Goal: Task Accomplishment & Management: Manage account settings

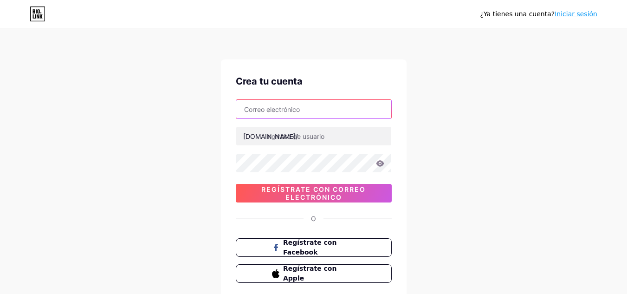
click at [309, 115] on input "text" at bounding box center [313, 109] width 155 height 19
type input "D"
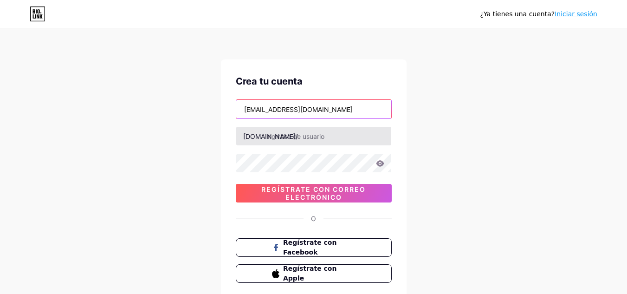
type input "doffy0925@gmail.com"
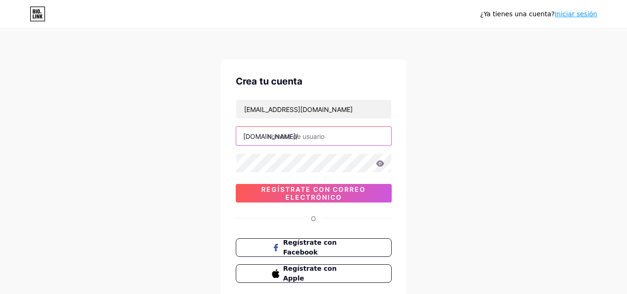
click at [294, 141] on input "text" at bounding box center [313, 136] width 155 height 19
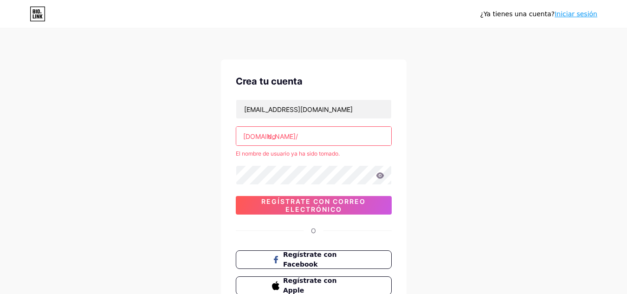
type input "d"
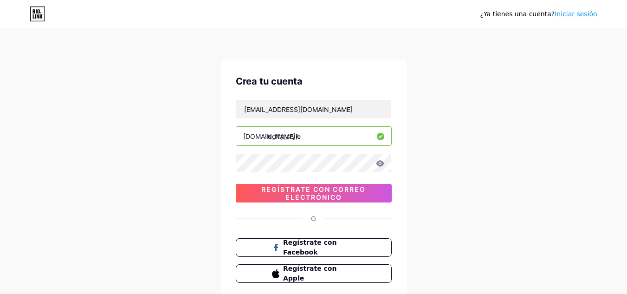
type input "doffy_style"
click at [383, 166] on icon at bounding box center [380, 163] width 8 height 6
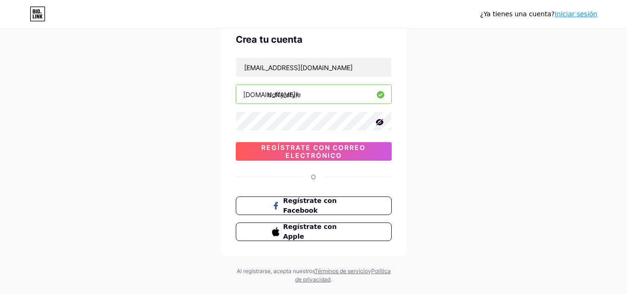
scroll to position [61, 0]
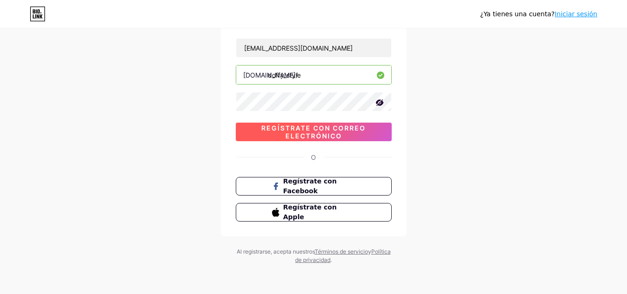
click at [339, 132] on font "Regístrate con correo electrónico" at bounding box center [313, 132] width 104 height 16
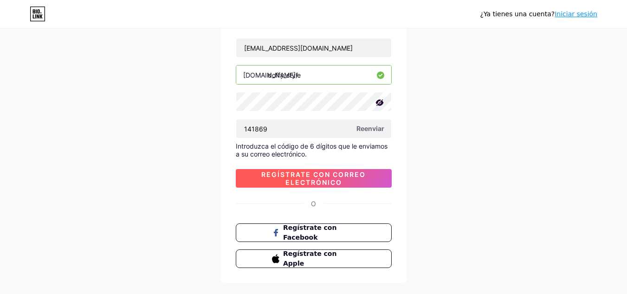
type input "141869"
click at [340, 181] on font "Regístrate con correo electrónico" at bounding box center [313, 178] width 104 height 16
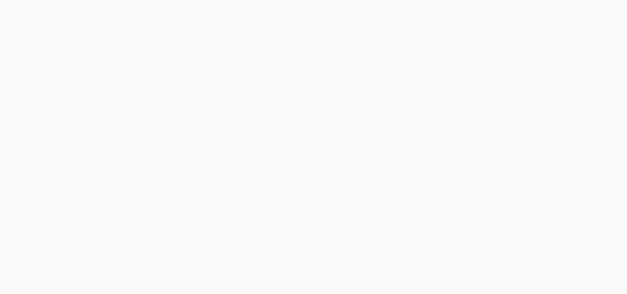
scroll to position [0, 0]
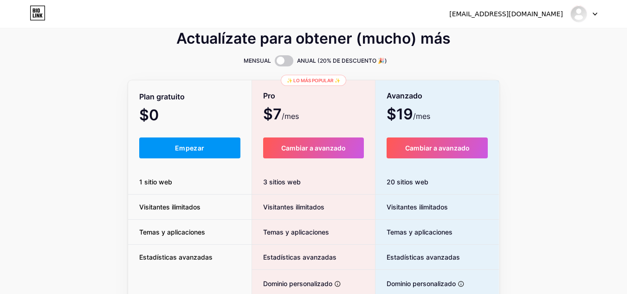
scroll to position [11, 0]
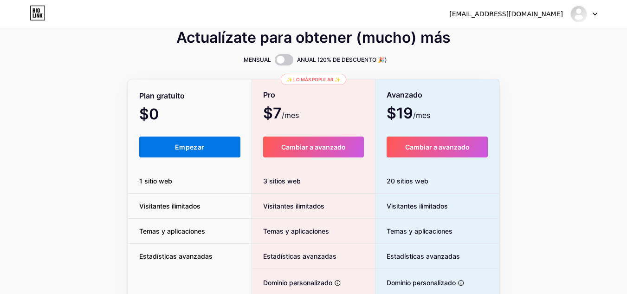
click at [214, 146] on button "Empezar" at bounding box center [190, 146] width 102 height 21
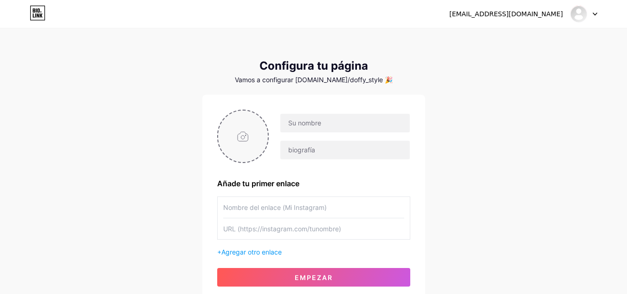
click at [229, 134] on input "file" at bounding box center [243, 136] width 50 height 52
type input "C:\fakepath\doffy.jpg"
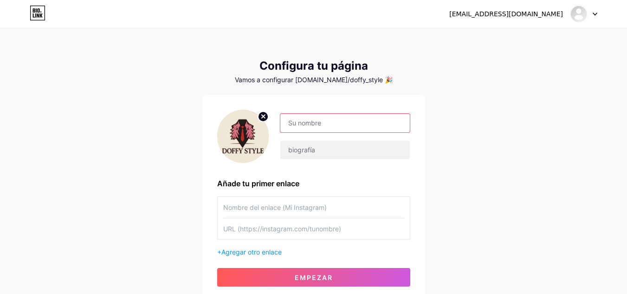
click at [325, 127] on input "text" at bounding box center [344, 123] width 129 height 19
type input "DOFFY"
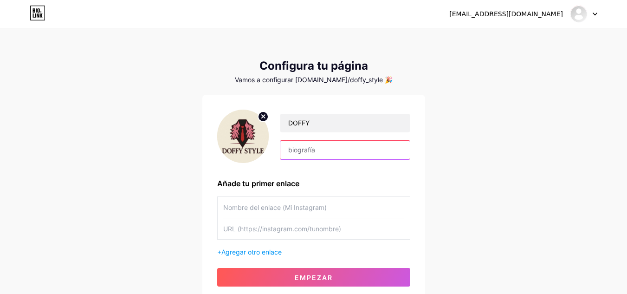
click at [290, 156] on input "text" at bounding box center [344, 150] width 129 height 19
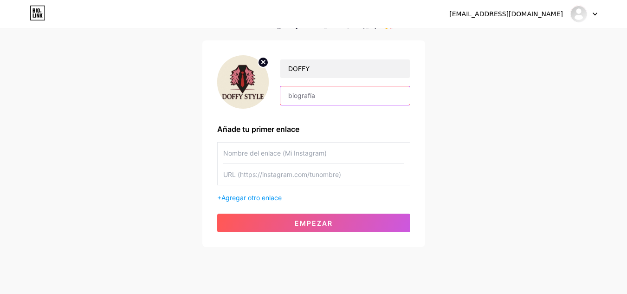
scroll to position [55, 0]
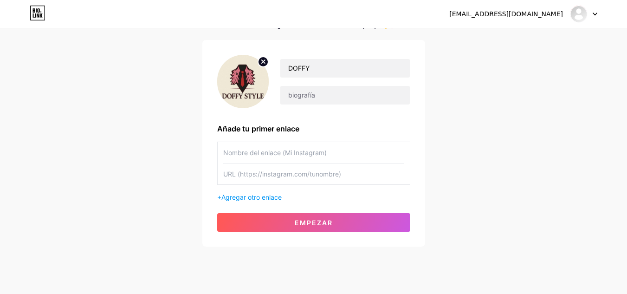
click at [297, 150] on input "text" at bounding box center [313, 152] width 181 height 21
paste input "[URL][DOMAIN_NAME]"
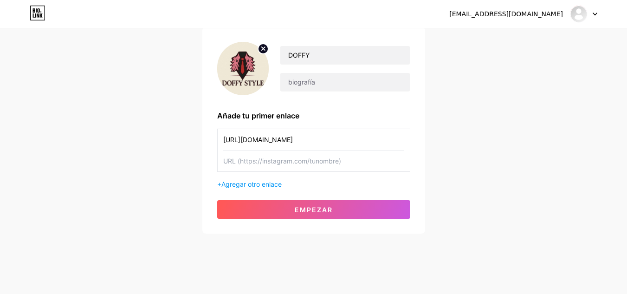
scroll to position [74, 0]
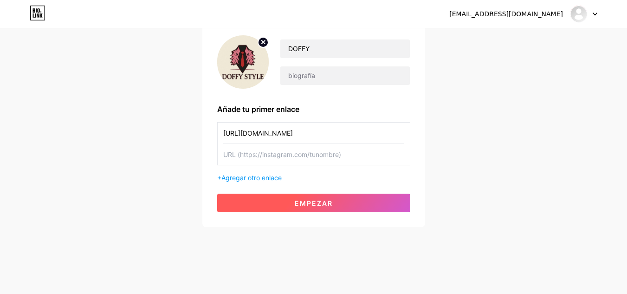
click at [320, 201] on font "Empezar" at bounding box center [314, 203] width 38 height 8
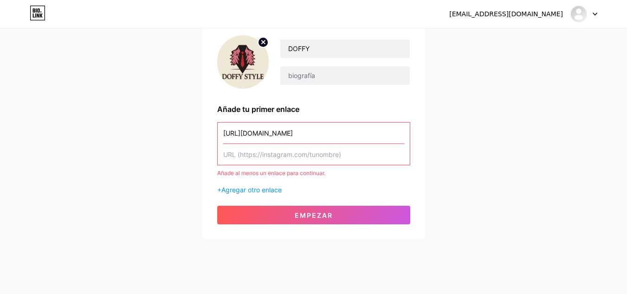
click at [311, 159] on input "text" at bounding box center [313, 154] width 181 height 21
click at [393, 135] on input "[URL][DOMAIN_NAME]" at bounding box center [313, 133] width 181 height 21
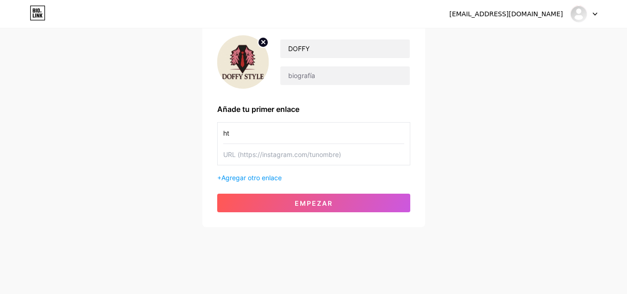
type input "h"
click at [324, 153] on input "text" at bounding box center [313, 154] width 181 height 21
paste input "[URL][DOMAIN_NAME]"
type input "[URL][DOMAIN_NAME]"
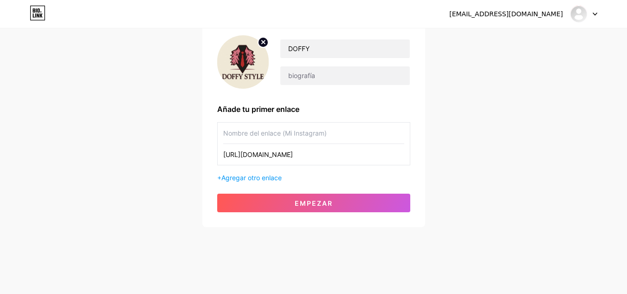
click at [296, 136] on input "text" at bounding box center [313, 133] width 181 height 21
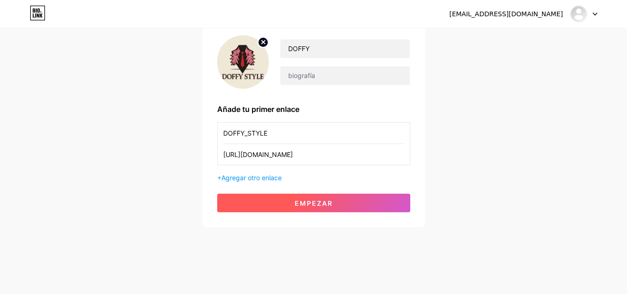
type input "DOFFY_STYLE"
click at [313, 197] on button "Empezar" at bounding box center [313, 203] width 193 height 19
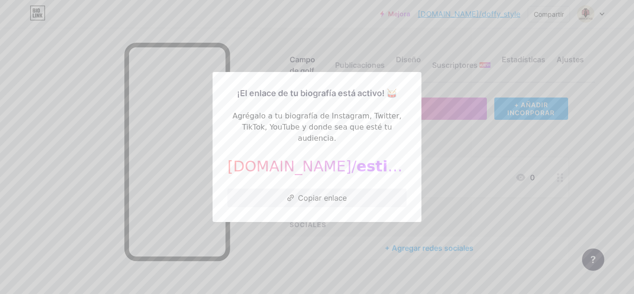
click at [320, 224] on div at bounding box center [317, 147] width 634 height 294
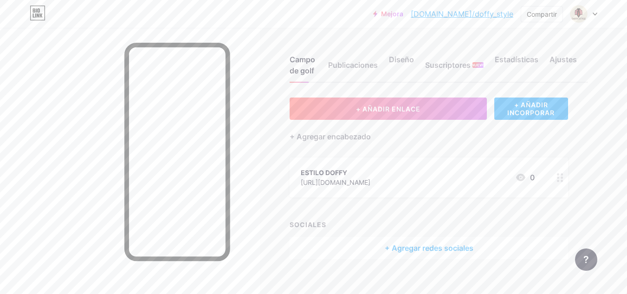
click at [519, 172] on icon at bounding box center [520, 177] width 11 height 11
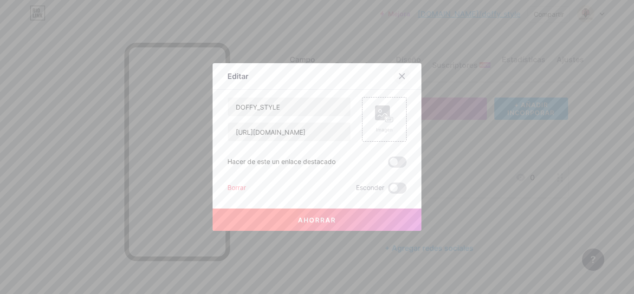
click at [401, 74] on icon at bounding box center [402, 76] width 5 height 5
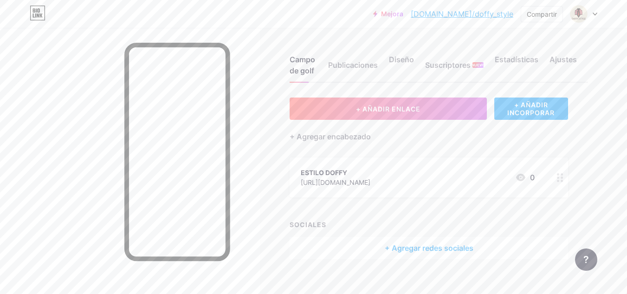
click at [477, 16] on font "[DOMAIN_NAME]/doffy_style" at bounding box center [462, 13] width 103 height 9
click at [533, 16] on font "Compartir" at bounding box center [542, 14] width 30 height 8
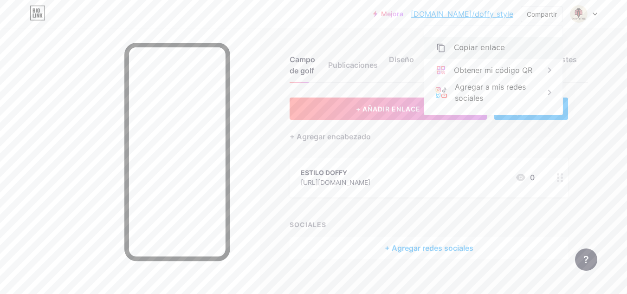
click at [518, 44] on div "Copiar enlace" at bounding box center [493, 48] width 138 height 22
click at [322, 112] on button "+ AÑADIR ENLACE" at bounding box center [388, 108] width 197 height 22
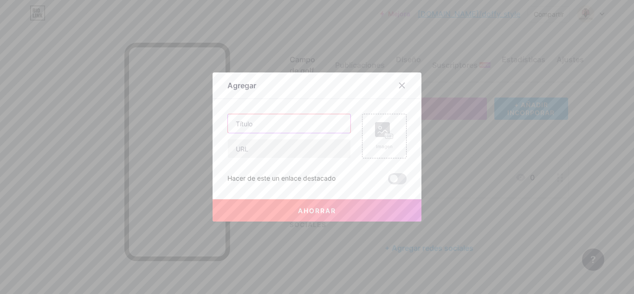
click at [302, 128] on input "text" at bounding box center [289, 123] width 123 height 19
paste input "whatsapp"
type input "whatsapp"
click at [383, 142] on div "Imagen" at bounding box center [384, 136] width 19 height 28
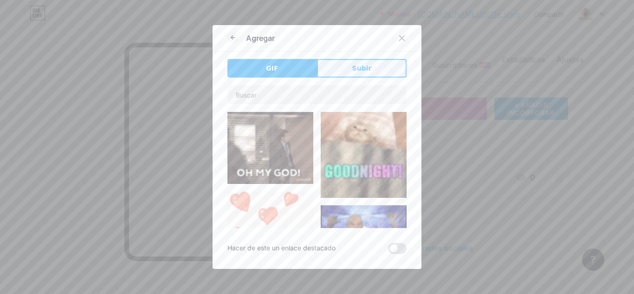
click at [352, 70] on font "Subir" at bounding box center [361, 68] width 19 height 7
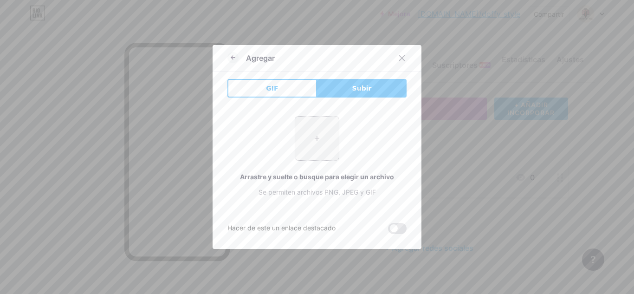
click at [323, 140] on input "file" at bounding box center [317, 139] width 44 height 44
type input "C:\fakepath\WASAAAAAA.7f3687b9-847d-4f86-bb5c-c73259e2b38e"
click at [321, 144] on input "file" at bounding box center [317, 139] width 44 height 44
click at [232, 57] on icon at bounding box center [232, 57] width 11 height 11
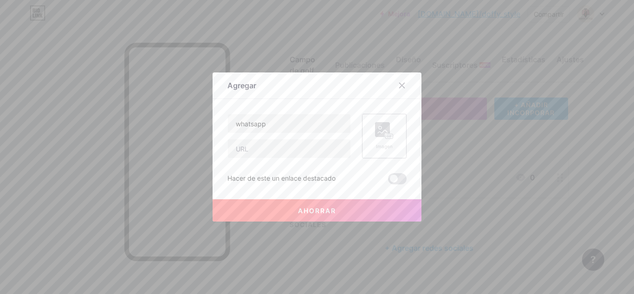
click at [387, 143] on div "Imagen" at bounding box center [384, 136] width 19 height 28
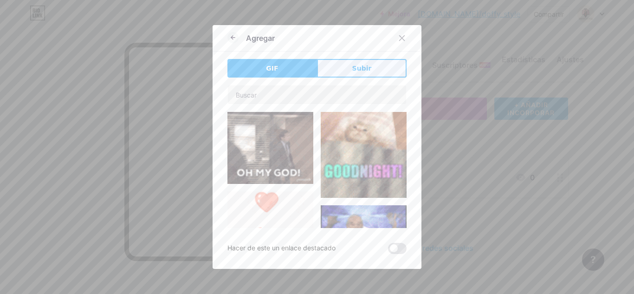
click at [345, 71] on button "Subir" at bounding box center [362, 68] width 90 height 19
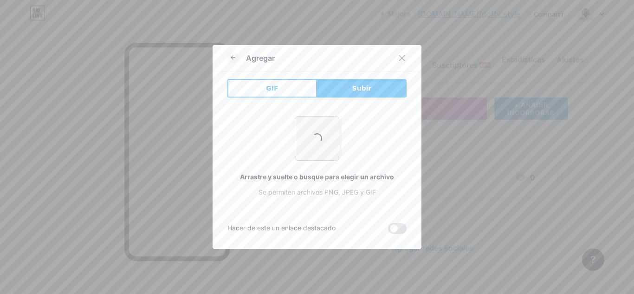
drag, startPoint x: 321, startPoint y: 136, endPoint x: 297, endPoint y: 136, distance: 24.1
click at [297, 136] on input "file" at bounding box center [317, 139] width 44 height 44
click at [318, 149] on input "file" at bounding box center [317, 139] width 44 height 44
click at [398, 61] on icon at bounding box center [401, 57] width 7 height 7
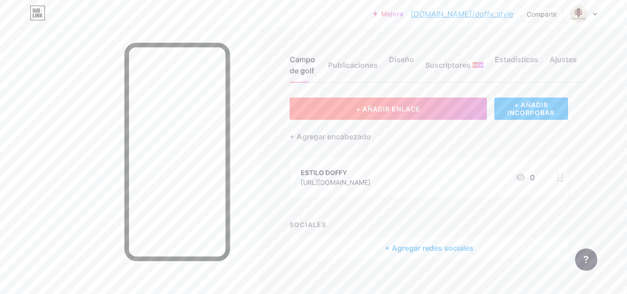
click at [416, 104] on button "+ AÑADIR ENLACE" at bounding box center [388, 108] width 197 height 22
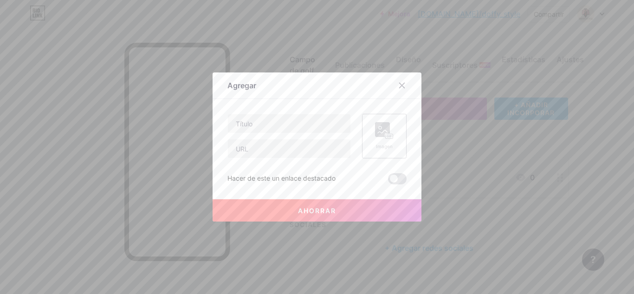
click at [387, 136] on rect at bounding box center [389, 136] width 7 height 5
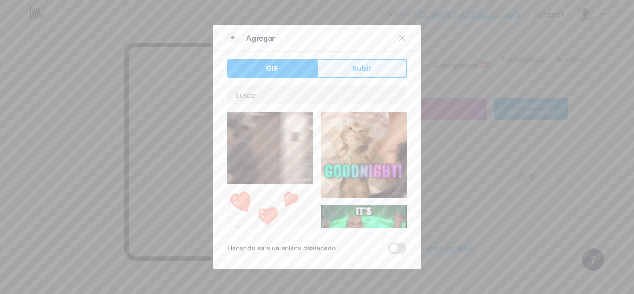
click at [360, 68] on font "Subir" at bounding box center [361, 68] width 19 height 7
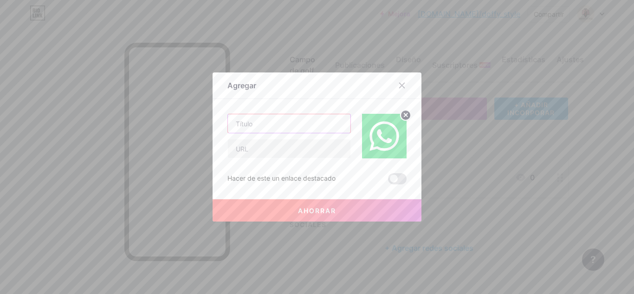
click at [261, 124] on input "text" at bounding box center [289, 123] width 123 height 19
paste input "whatsapp"
type input "whatsapp"
click at [296, 151] on input "text" at bounding box center [289, 148] width 123 height 19
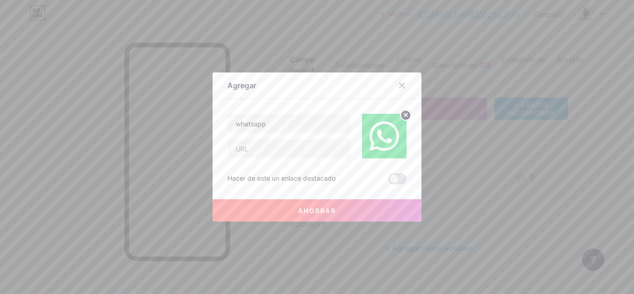
click at [276, 212] on button "Ahorrar" at bounding box center [317, 210] width 209 height 22
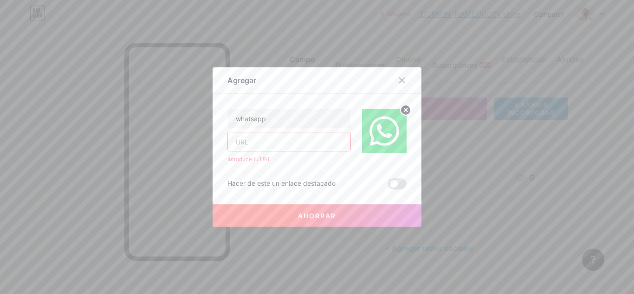
click at [240, 145] on input "text" at bounding box center [289, 141] width 123 height 19
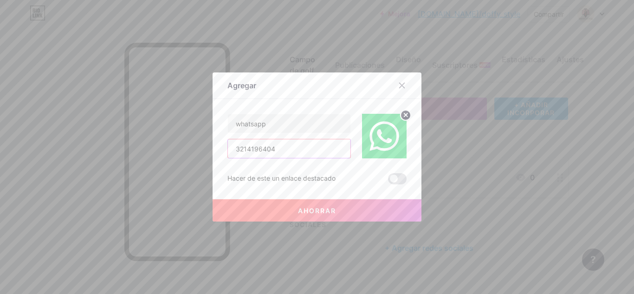
type input "3214196404"
click at [331, 211] on font "Ahorrar" at bounding box center [317, 211] width 38 height 8
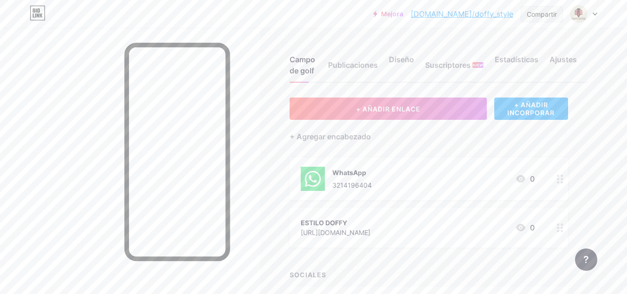
click at [546, 17] on font "Compartir" at bounding box center [542, 14] width 30 height 8
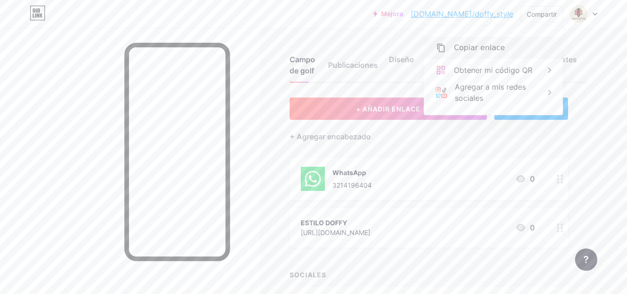
click at [503, 43] on div "Copiar enlace" at bounding box center [493, 48] width 138 height 22
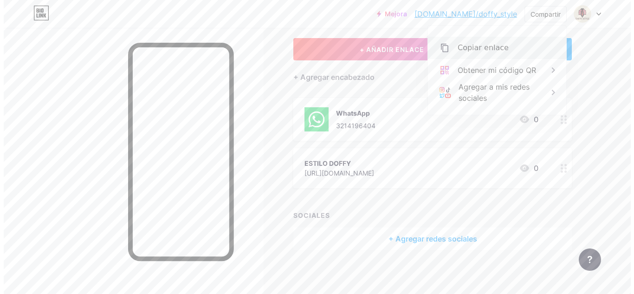
scroll to position [61, 0]
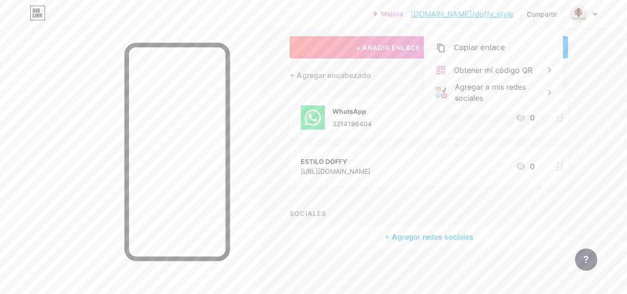
click at [449, 235] on font "+ Agregar redes sociales" at bounding box center [429, 236] width 89 height 9
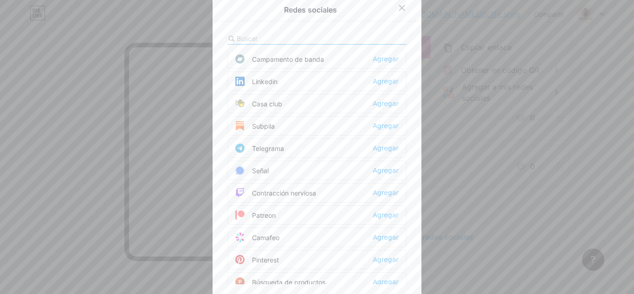
scroll to position [367, 0]
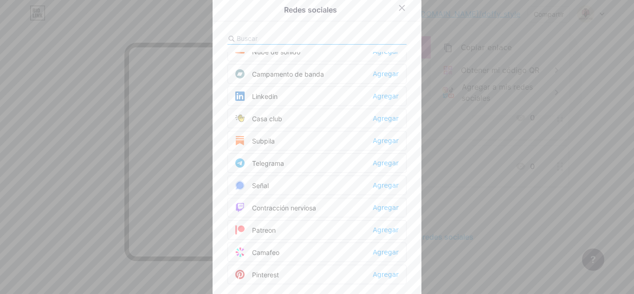
click at [250, 38] on input "text" at bounding box center [288, 38] width 103 height 10
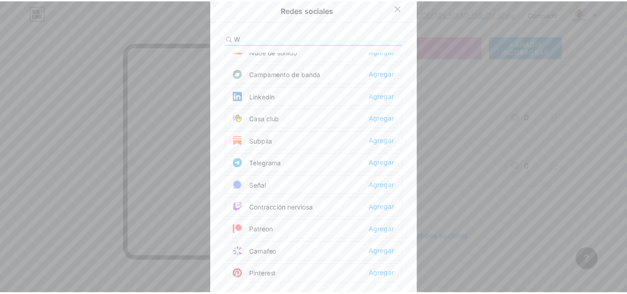
scroll to position [0, 0]
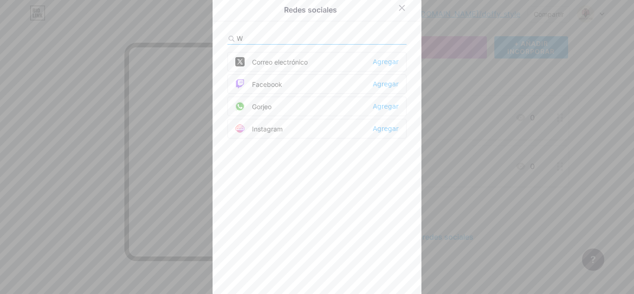
type input "W"
click at [270, 107] on div "Gorjeo Agregar" at bounding box center [316, 106] width 179 height 19
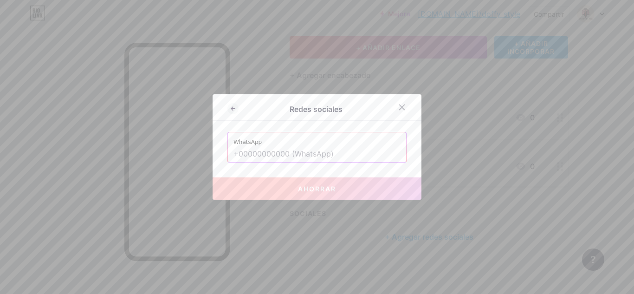
click at [322, 156] on input "text" at bounding box center [316, 154] width 167 height 16
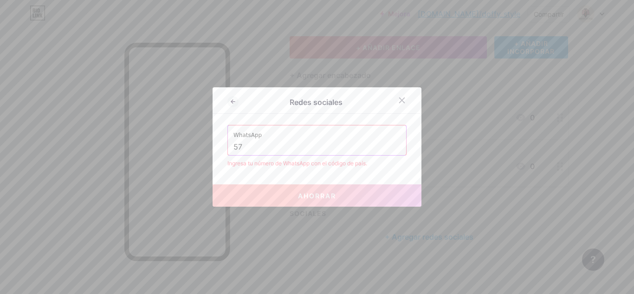
type input "5"
type input "*"
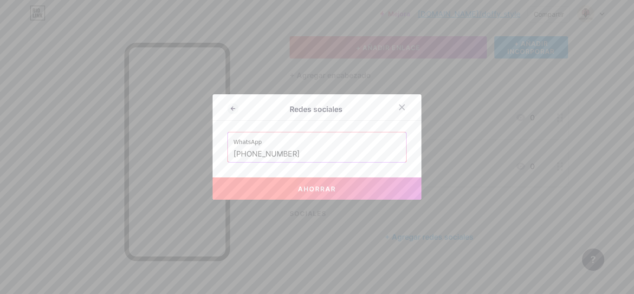
click at [311, 194] on button "Ahorrar" at bounding box center [317, 188] width 209 height 22
type input "[URL][DOMAIN_NAME] 3214195404"
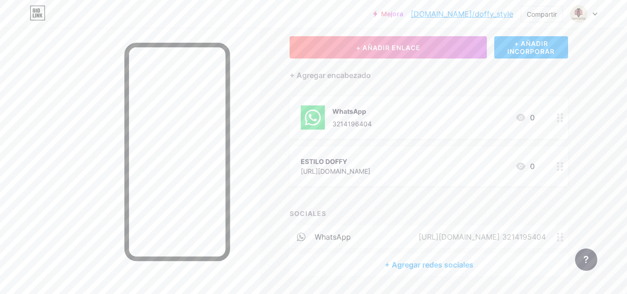
drag, startPoint x: 372, startPoint y: 129, endPoint x: 355, endPoint y: 121, distance: 19.1
click at [355, 121] on font "3214196404" at bounding box center [351, 124] width 39 height 8
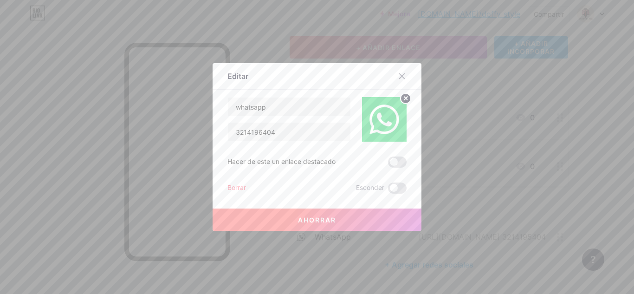
click at [240, 189] on font "Borrar" at bounding box center [236, 187] width 19 height 8
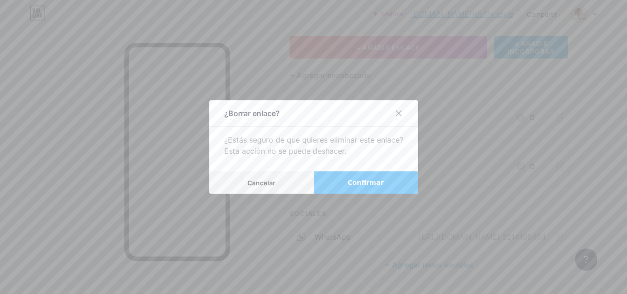
click at [357, 181] on font "Confirmar" at bounding box center [366, 182] width 36 height 7
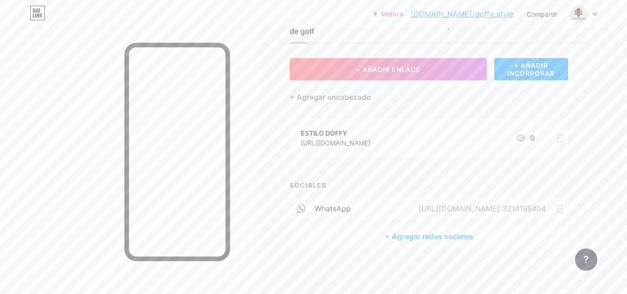
scroll to position [39, 0]
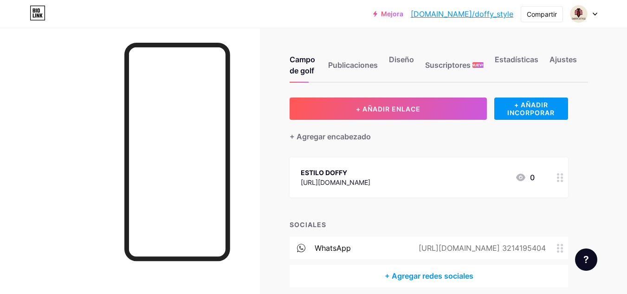
click at [370, 176] on div "ESTILO DOFFY" at bounding box center [336, 173] width 70 height 10
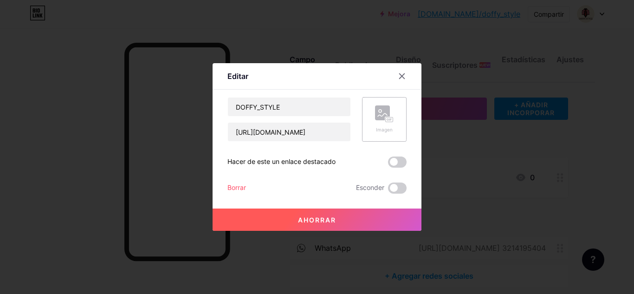
click at [375, 116] on rect at bounding box center [382, 112] width 15 height 15
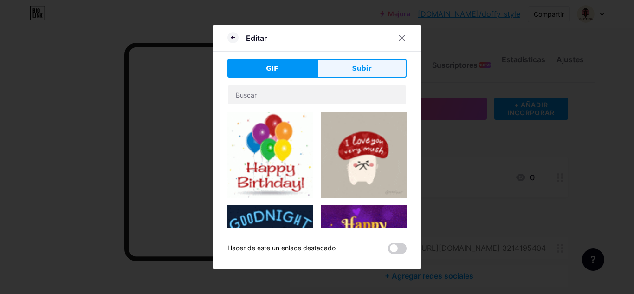
click at [352, 66] on font "Subir" at bounding box center [361, 68] width 19 height 7
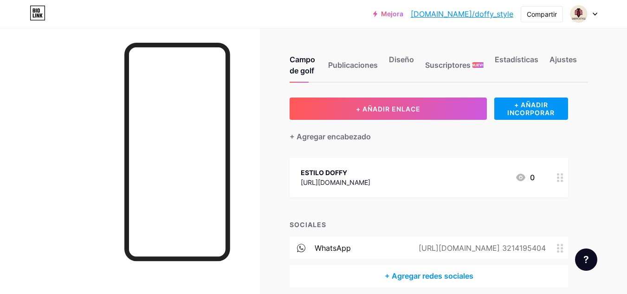
click at [370, 177] on div "[URL][DOMAIN_NAME]" at bounding box center [336, 182] width 70 height 10
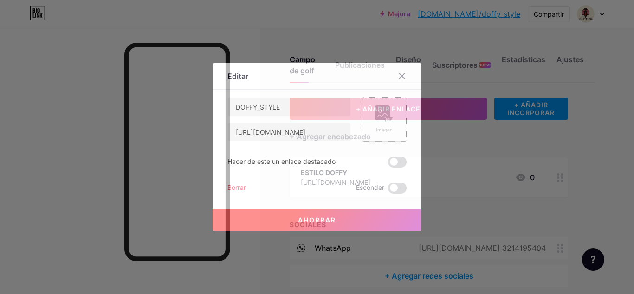
click at [375, 115] on rect at bounding box center [382, 112] width 15 height 15
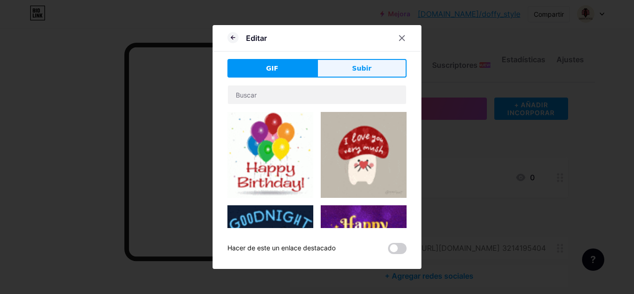
click at [341, 61] on button "Subir" at bounding box center [362, 68] width 90 height 19
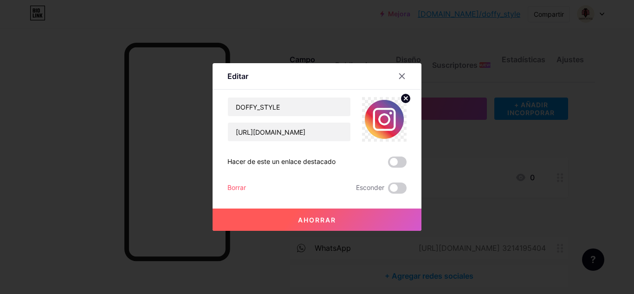
click at [339, 218] on button "Ahorrar" at bounding box center [317, 219] width 209 height 22
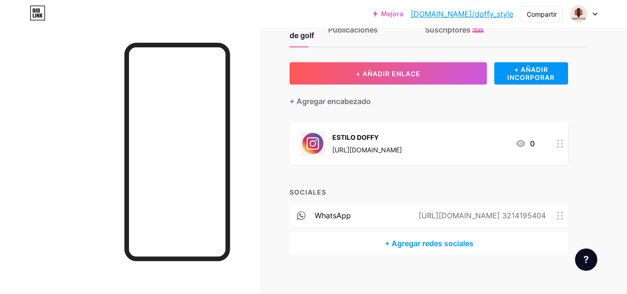
scroll to position [42, 0]
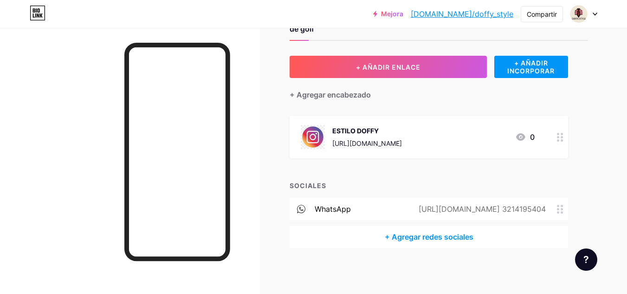
click at [419, 233] on font "+ Agregar redes sociales" at bounding box center [429, 236] width 89 height 9
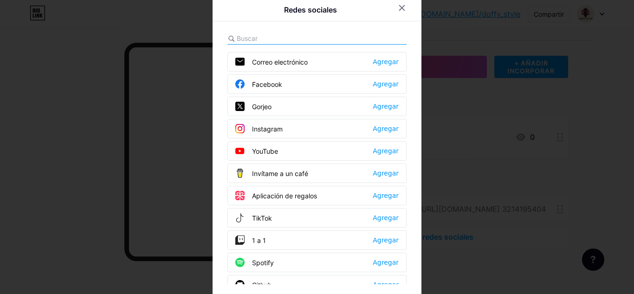
click at [244, 38] on input "text" at bounding box center [288, 38] width 103 height 10
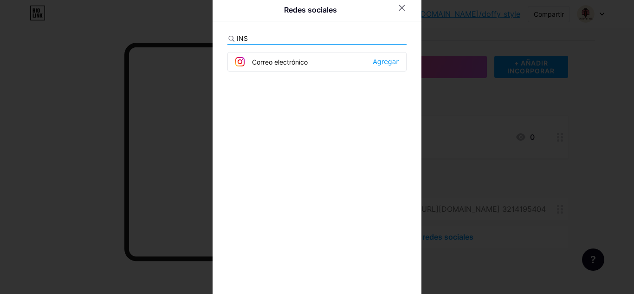
type input "INS"
click at [336, 64] on div "Correo electrónico Agregar" at bounding box center [316, 61] width 179 height 19
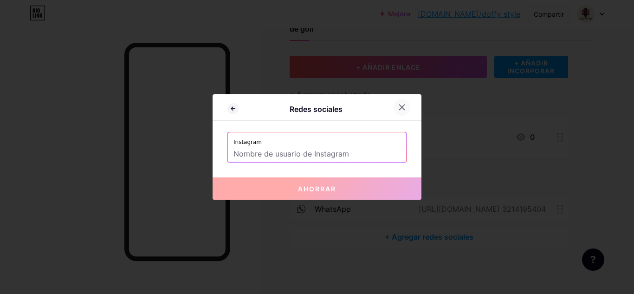
click at [402, 114] on div at bounding box center [402, 107] width 17 height 17
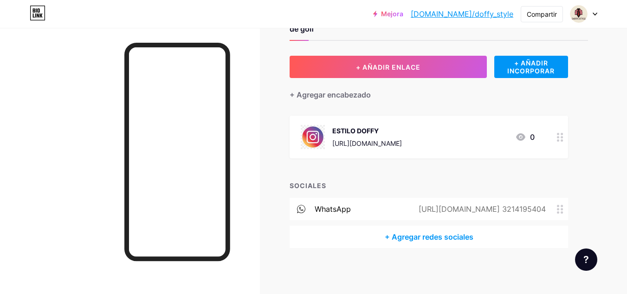
click at [419, 240] on font "+ Agregar redes sociales" at bounding box center [429, 236] width 89 height 9
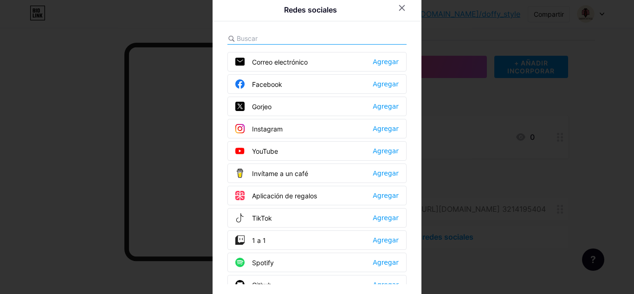
click at [296, 42] on input "text" at bounding box center [288, 38] width 103 height 10
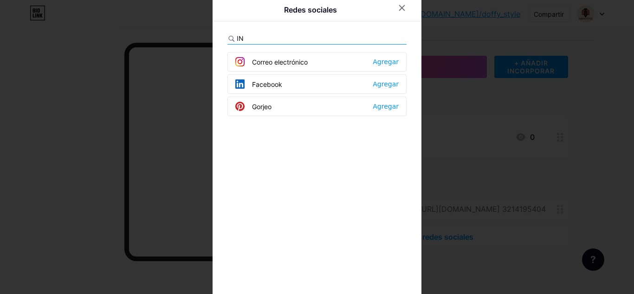
type input "IN"
click at [297, 56] on div "Correo electrónico Agregar" at bounding box center [316, 61] width 179 height 19
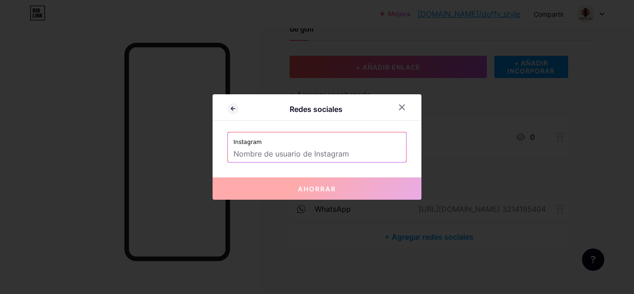
click at [327, 149] on input "text" at bounding box center [316, 154] width 167 height 16
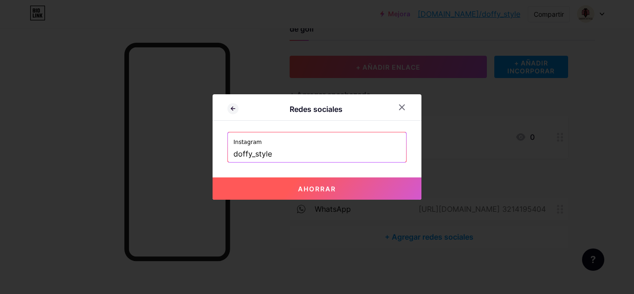
click at [334, 186] on button "Ahorrar" at bounding box center [317, 188] width 209 height 22
type input "https://instagram.com/doffy_style"
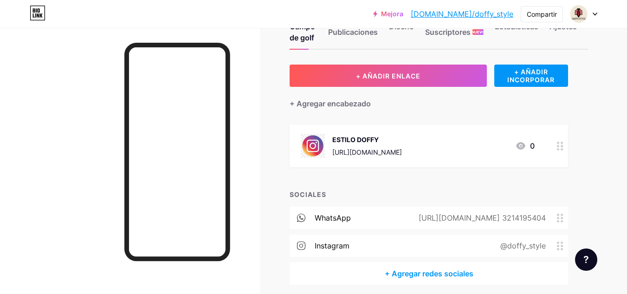
scroll to position [0, 0]
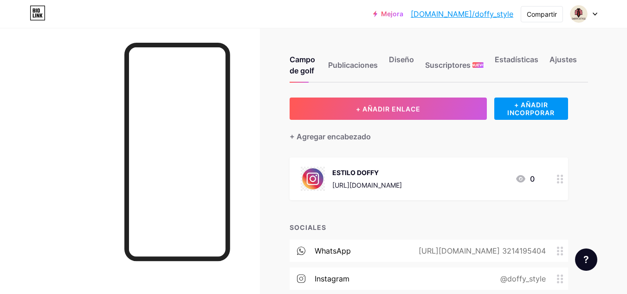
click at [39, 13] on icon at bounding box center [38, 13] width 16 height 15
click at [39, 15] on icon at bounding box center [38, 15] width 2 height 4
click at [38, 13] on icon at bounding box center [38, 10] width 2 height 4
click at [365, 65] on font "Publicaciones" at bounding box center [353, 64] width 50 height 9
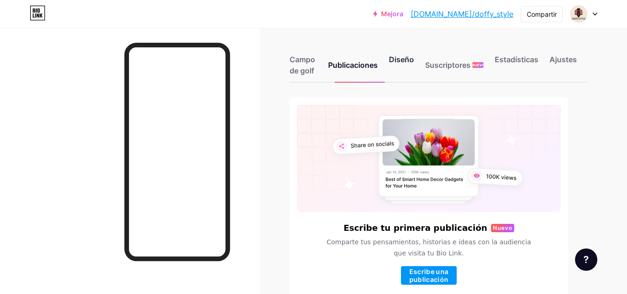
click at [397, 59] on font "Diseño" at bounding box center [401, 59] width 25 height 9
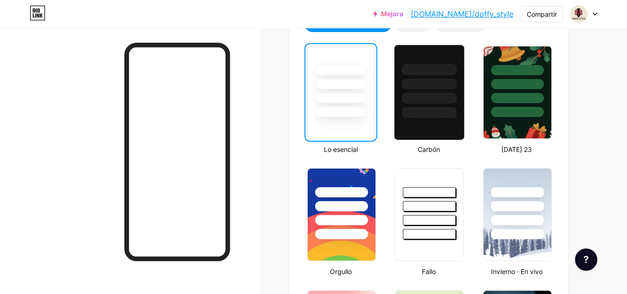
scroll to position [224, 0]
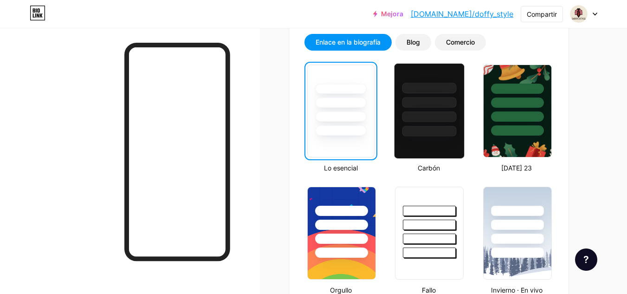
click at [442, 147] on div at bounding box center [429, 111] width 71 height 96
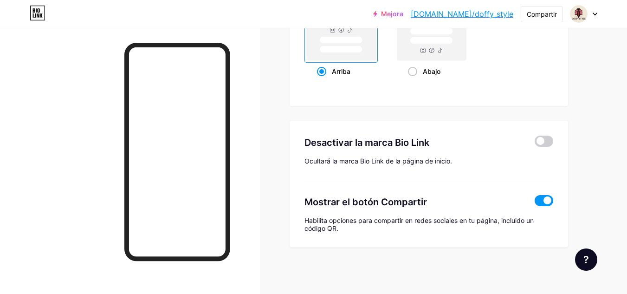
scroll to position [1301, 0]
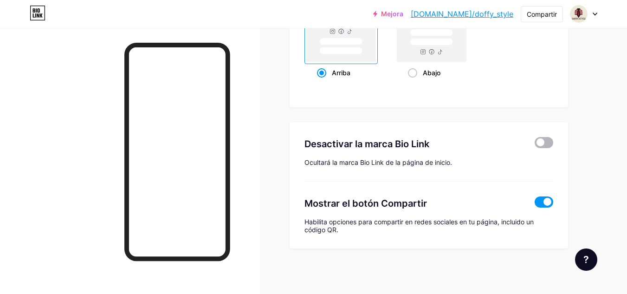
click at [546, 143] on span at bounding box center [544, 142] width 19 height 11
click at [535, 145] on input "checkbox" at bounding box center [535, 145] width 0 height 0
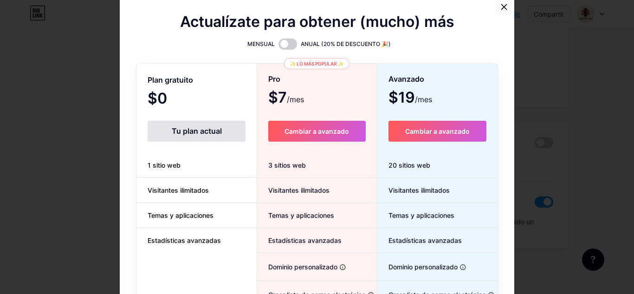
click at [503, 4] on icon at bounding box center [503, 6] width 7 height 7
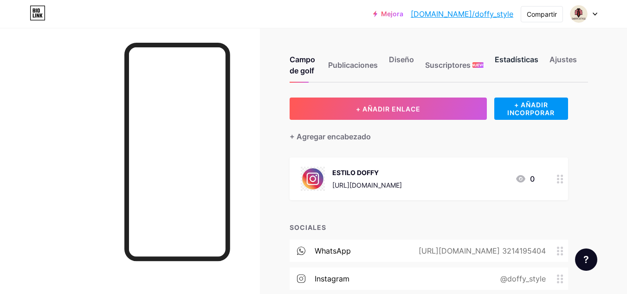
click at [504, 63] on font "Estadísticas" at bounding box center [517, 59] width 44 height 9
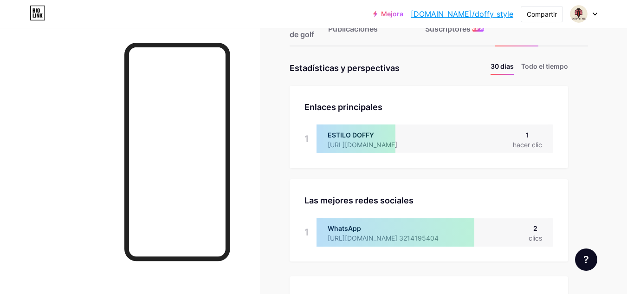
scroll to position [36, 0]
click at [537, 70] on font "Todo el tiempo" at bounding box center [544, 67] width 47 height 8
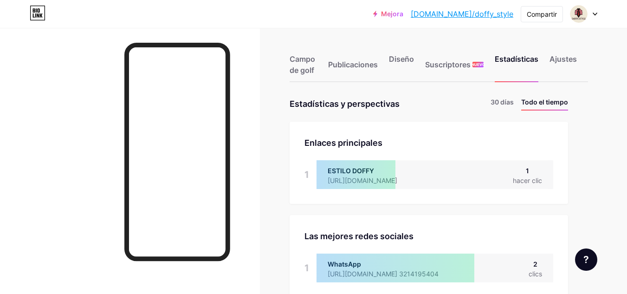
scroll to position [0, 0]
click at [562, 64] on font "Ajustes" at bounding box center [563, 59] width 27 height 9
